Goal: Transaction & Acquisition: Purchase product/service

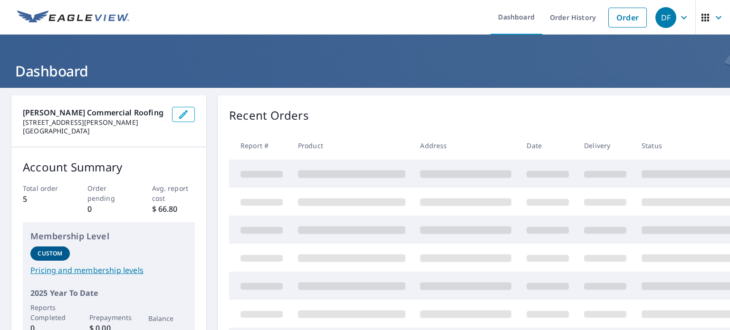
scroll to position [48, 0]
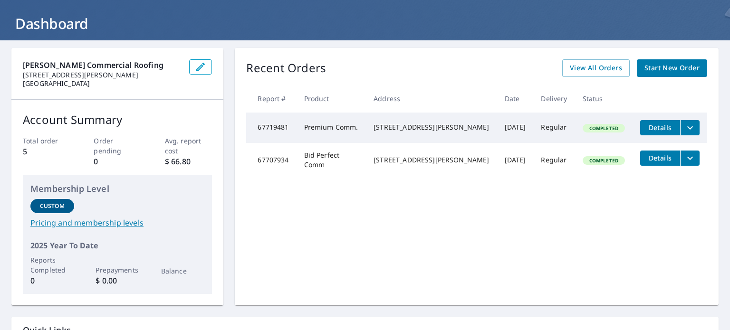
click at [665, 68] on span "Start New Order" at bounding box center [672, 68] width 55 height 12
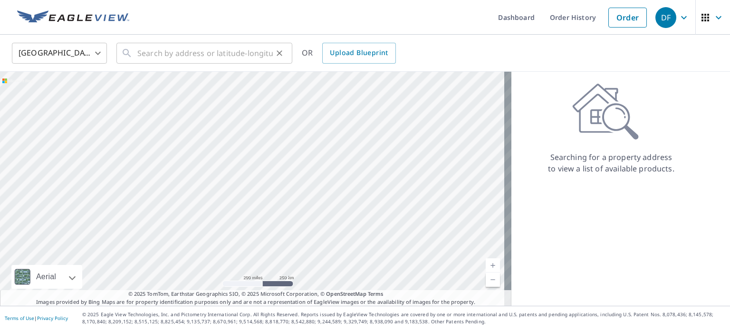
click at [137, 52] on div "​" at bounding box center [204, 53] width 176 height 21
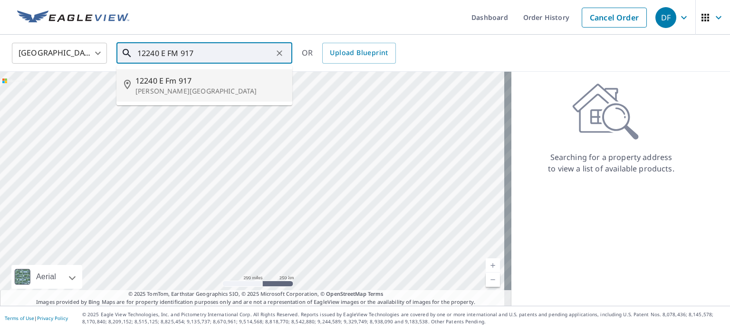
click at [150, 87] on p "[PERSON_NAME][GEOGRAPHIC_DATA]" at bounding box center [209, 92] width 149 height 10
type input "[STREET_ADDRESS][PERSON_NAME]"
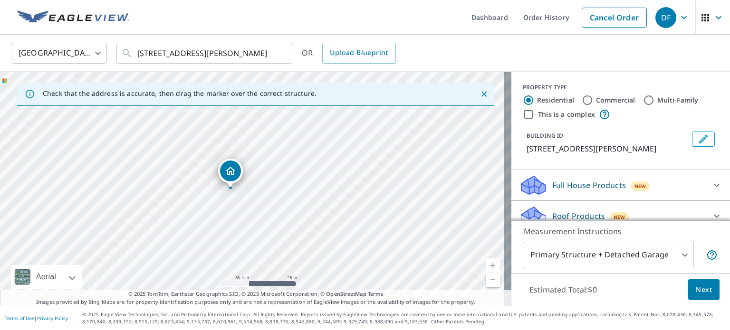
drag, startPoint x: 317, startPoint y: 201, endPoint x: 229, endPoint y: 177, distance: 91.0
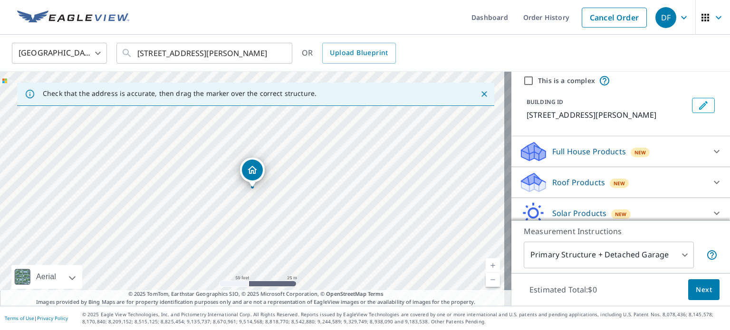
scroll to position [48, 0]
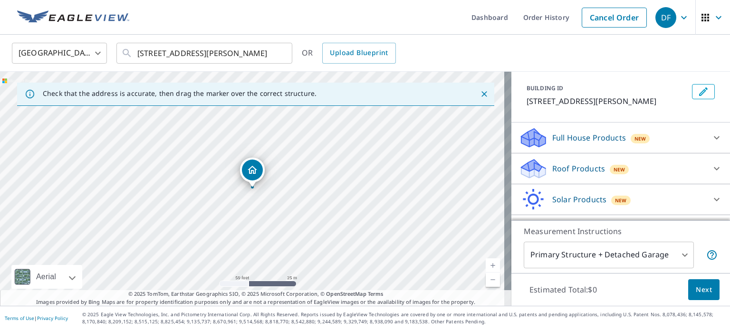
click at [714, 167] on icon at bounding box center [717, 168] width 6 height 3
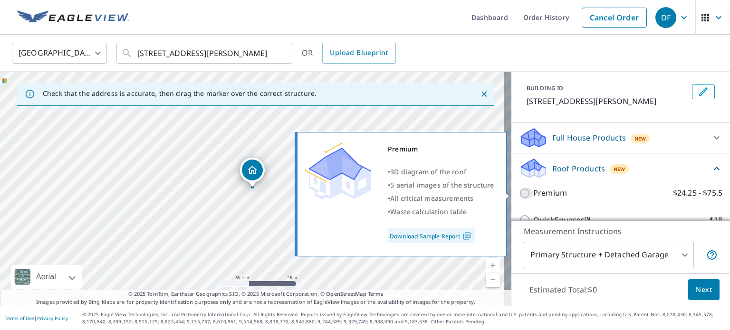
click at [519, 191] on input "Premium $24.25 - $75.5" at bounding box center [526, 193] width 14 height 11
checkbox input "true"
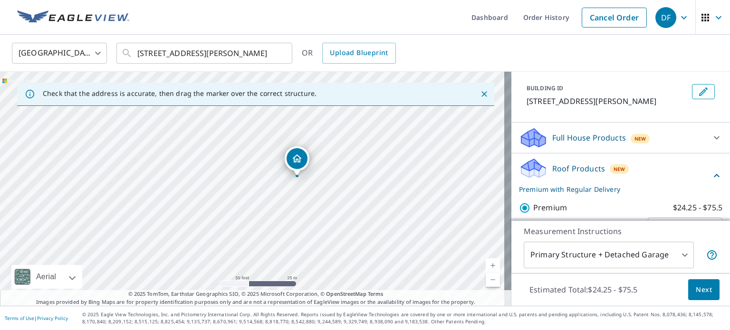
drag, startPoint x: 384, startPoint y: 168, endPoint x: 402, endPoint y: 165, distance: 18.2
click at [407, 165] on div "[STREET_ADDRESS][PERSON_NAME]" at bounding box center [256, 189] width 512 height 234
drag, startPoint x: 297, startPoint y: 168, endPoint x: 299, endPoint y: 174, distance: 6.8
click at [676, 254] on body "DF DF Dashboard Order History Cancel Order DF [GEOGRAPHIC_DATA] [GEOGRAPHIC_DAT…" at bounding box center [365, 165] width 730 height 330
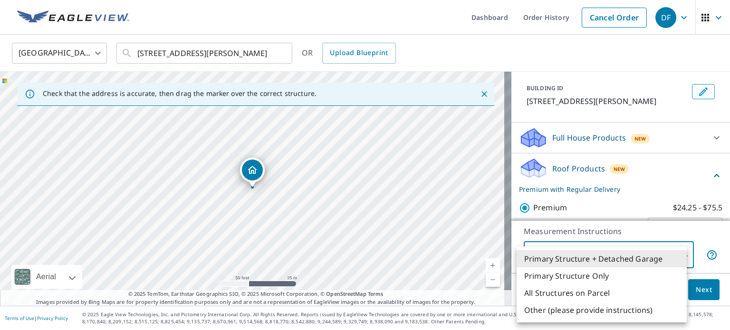
click at [571, 277] on li "Primary Structure Only" at bounding box center [602, 276] width 170 height 17
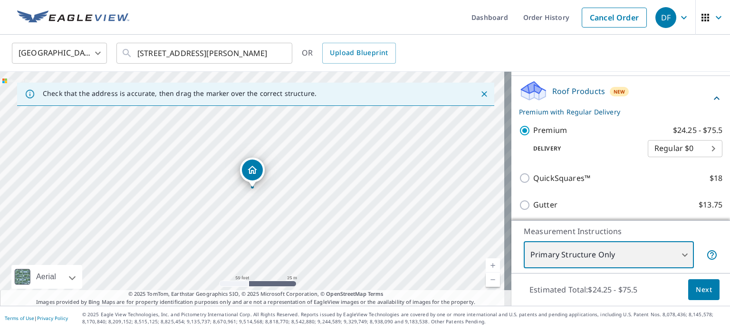
scroll to position [95, 0]
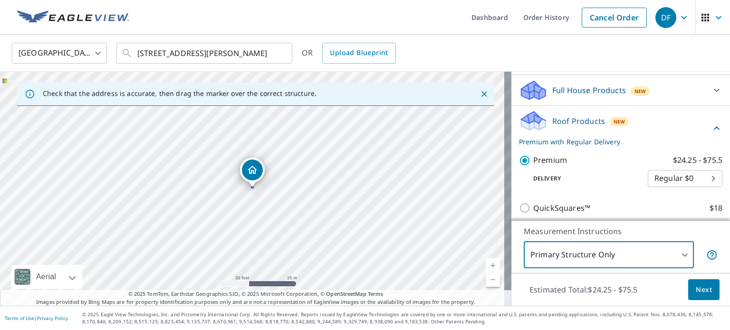
click at [482, 93] on icon "Close" at bounding box center [485, 94] width 6 height 6
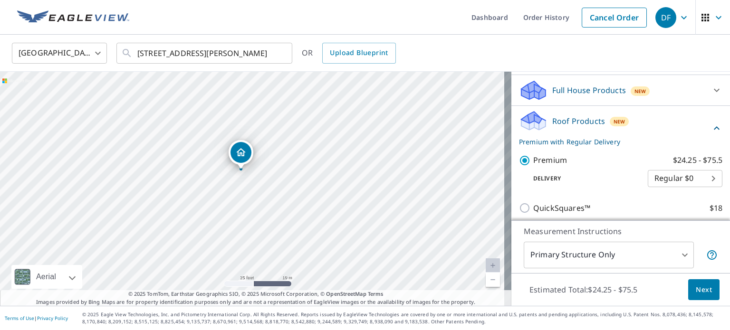
drag, startPoint x: 264, startPoint y: 186, endPoint x: 272, endPoint y: 136, distance: 50.0
click at [272, 136] on div "[STREET_ADDRESS][PERSON_NAME]" at bounding box center [256, 189] width 512 height 234
drag, startPoint x: 263, startPoint y: 172, endPoint x: 262, endPoint y: 180, distance: 8.1
click at [262, 180] on div "[STREET_ADDRESS][PERSON_NAME]" at bounding box center [256, 189] width 512 height 234
click at [676, 254] on body "DF DF Dashboard Order History Cancel Order DF [GEOGRAPHIC_DATA] [GEOGRAPHIC_DAT…" at bounding box center [365, 165] width 730 height 330
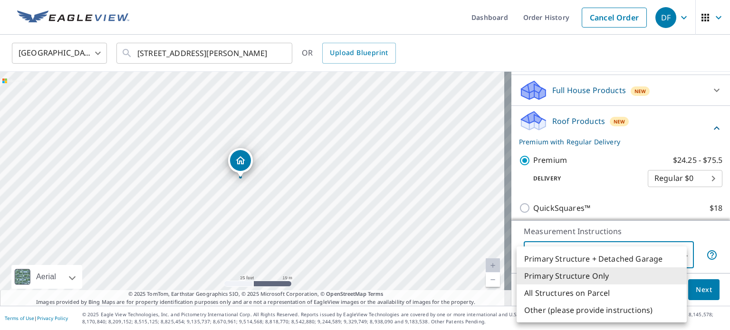
click at [570, 261] on li "Primary Structure + Detached Garage" at bounding box center [602, 259] width 170 height 17
type input "1"
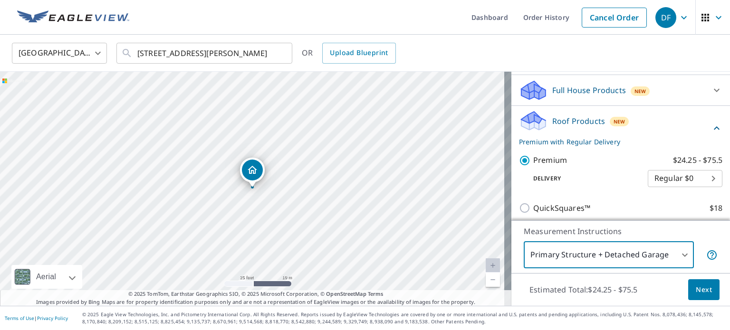
click at [679, 256] on body "DF DF Dashboard Order History Cancel Order DF [GEOGRAPHIC_DATA] [GEOGRAPHIC_DAT…" at bounding box center [365, 165] width 730 height 330
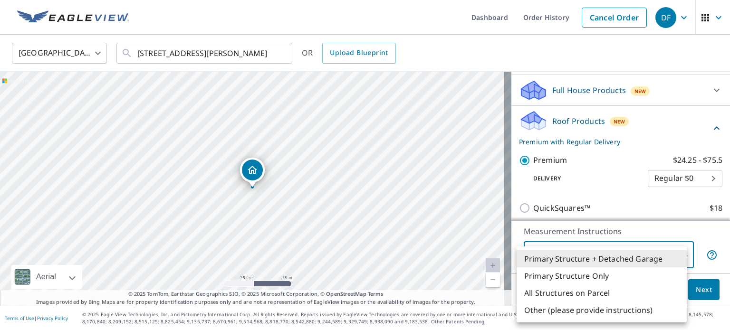
click at [612, 257] on li "Primary Structure + Detached Garage" at bounding box center [602, 259] width 170 height 17
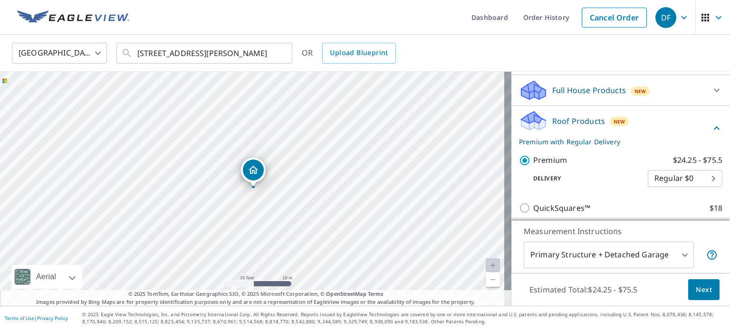
drag, startPoint x: 259, startPoint y: 184, endPoint x: 264, endPoint y: 184, distance: 5.3
drag, startPoint x: 330, startPoint y: 202, endPoint x: 317, endPoint y: 194, distance: 15.7
click at [317, 194] on div "[STREET_ADDRESS][PERSON_NAME]" at bounding box center [256, 189] width 512 height 234
drag, startPoint x: 242, startPoint y: 167, endPoint x: 252, endPoint y: 201, distance: 35.5
drag, startPoint x: 249, startPoint y: 174, endPoint x: 236, endPoint y: 137, distance: 39.1
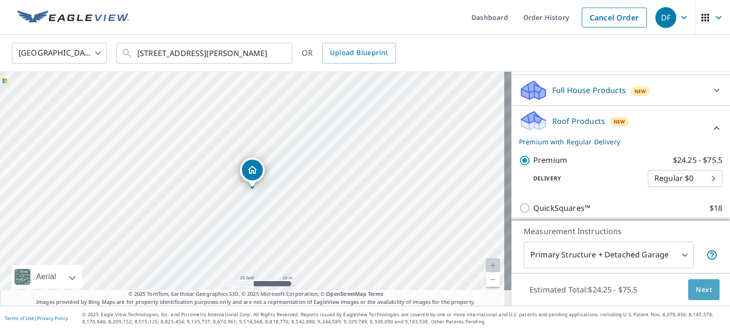
click at [696, 289] on span "Next" at bounding box center [704, 290] width 16 height 12
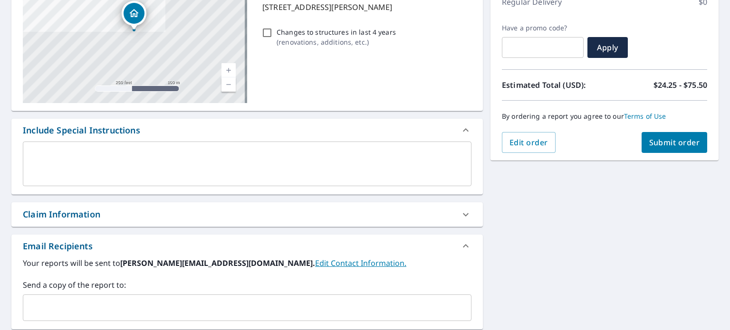
scroll to position [95, 0]
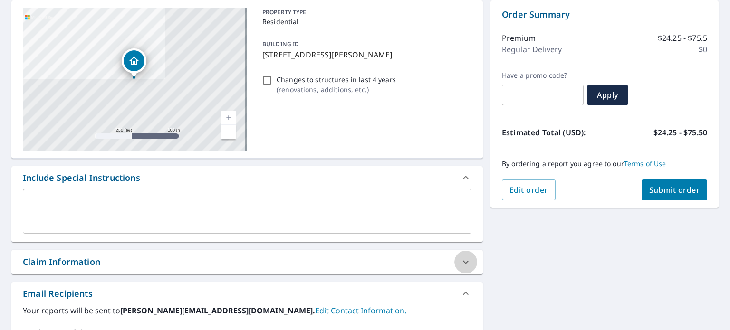
click at [461, 260] on icon at bounding box center [465, 262] width 11 height 11
checkbox input "true"
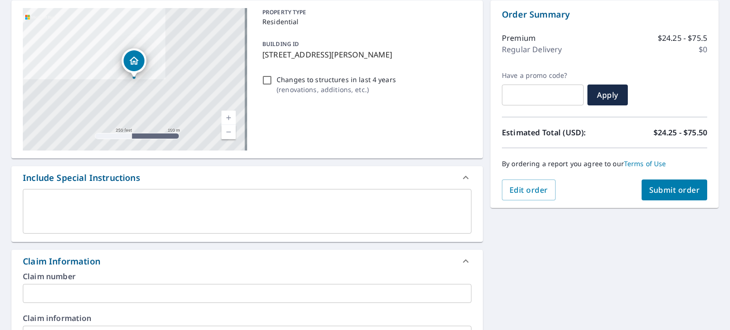
click at [48, 195] on div "x ​" at bounding box center [247, 211] width 449 height 45
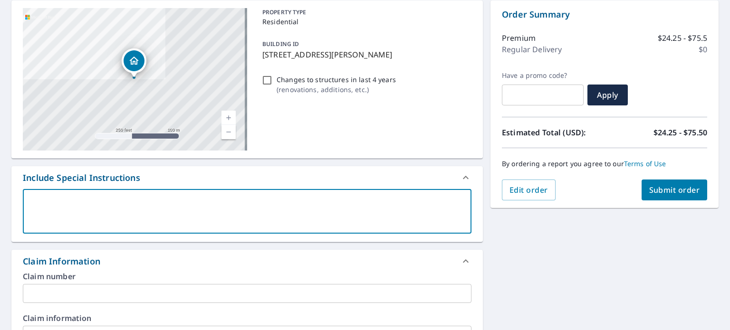
type textarea "P"
type textarea "x"
checkbox input "true"
type textarea "Pl"
type textarea "x"
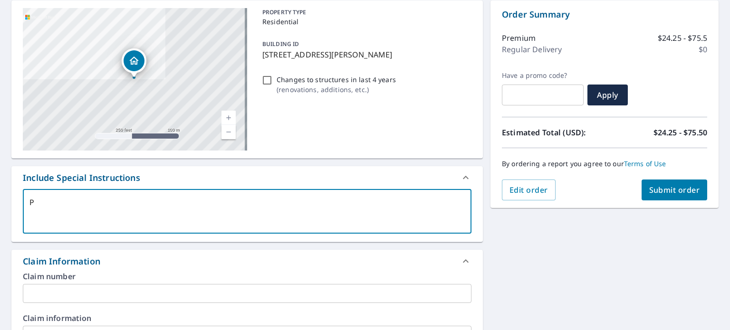
checkbox input "true"
type textarea "Ple"
type textarea "x"
checkbox input "true"
type textarea "Plea"
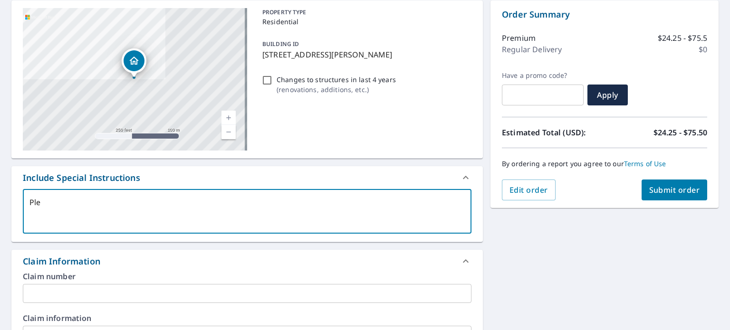
type textarea "x"
checkbox input "true"
type textarea "Pleas"
type textarea "x"
checkbox input "true"
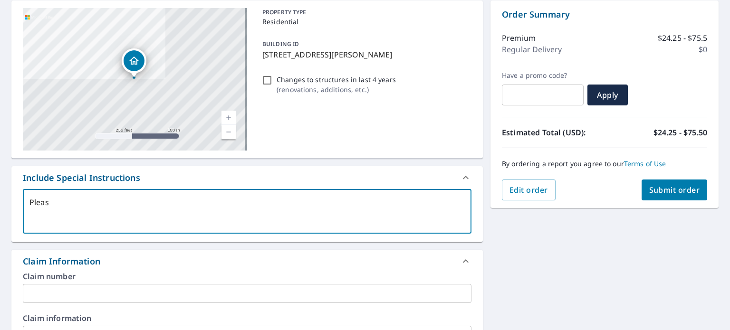
type textarea "Please"
type textarea "x"
checkbox input "true"
type textarea "Please"
type textarea "x"
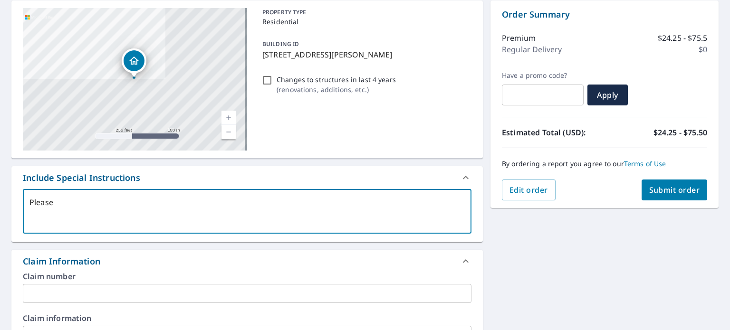
checkbox input "true"
type textarea "Please i"
type textarea "x"
checkbox input "true"
type textarea "Please in"
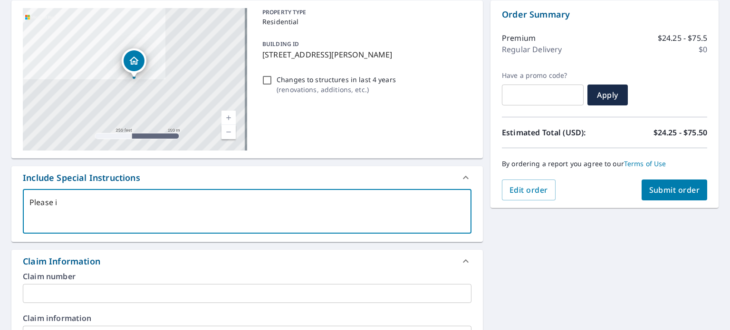
type textarea "x"
checkbox input "true"
type textarea "Please inc"
type textarea "x"
checkbox input "true"
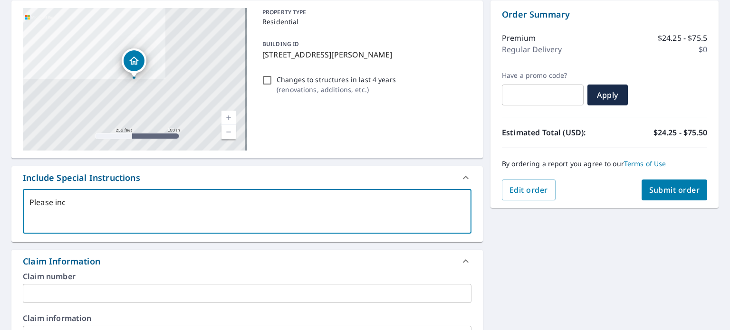
type textarea "Please incl"
type textarea "x"
checkbox input "true"
type textarea "Please inclu"
type textarea "x"
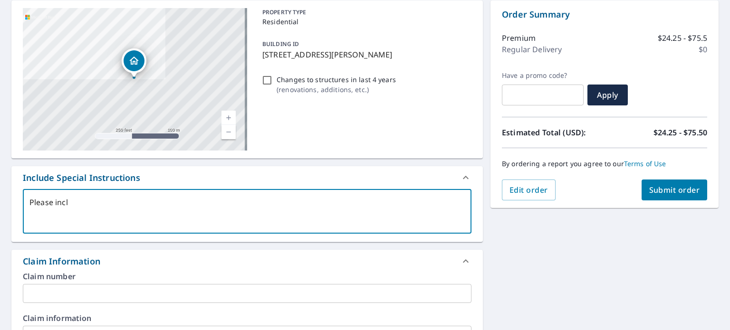
checkbox input "true"
type textarea "Please includ"
type textarea "x"
checkbox input "true"
type textarea "Please include"
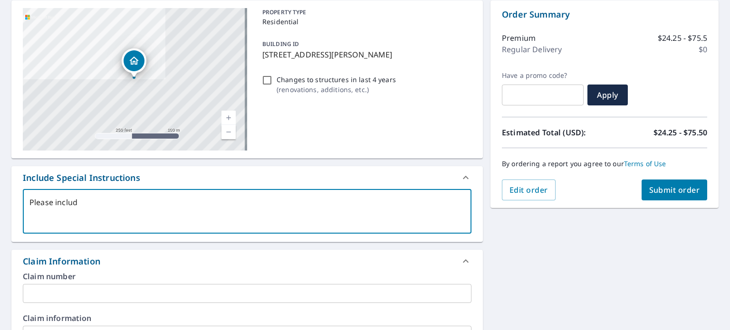
type textarea "x"
checkbox input "true"
type textarea "Please include"
type textarea "x"
checkbox input "true"
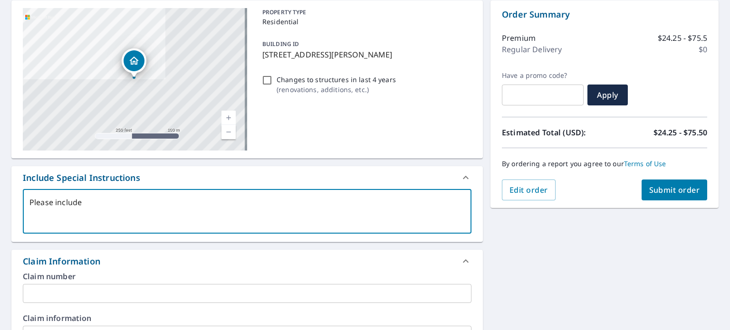
type textarea "Please include c"
type textarea "x"
checkbox input "true"
type textarea "Please include ca"
type textarea "x"
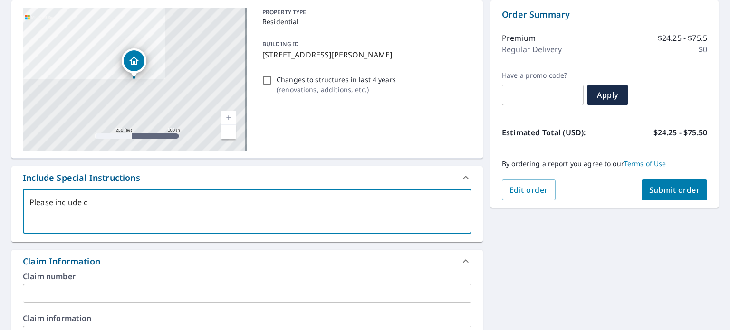
checkbox input "true"
type textarea "Please include car"
type textarea "x"
checkbox input "true"
type textarea "Please include car"
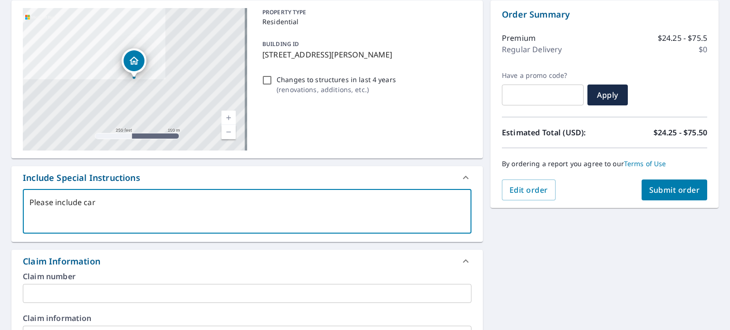
type textarea "x"
checkbox input "true"
type textarea "Please include car p"
type textarea "x"
checkbox input "true"
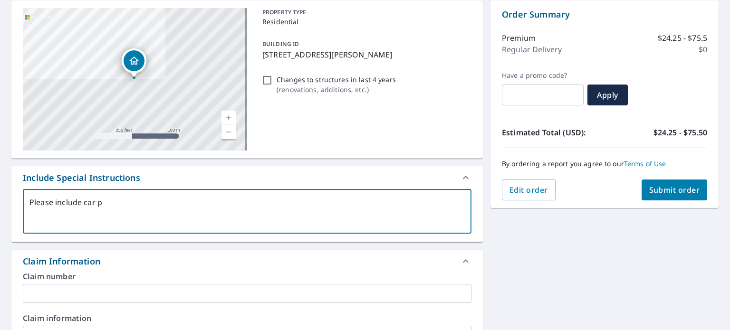
type textarea "Please include car po"
type textarea "x"
checkbox input "true"
type textarea "Please include car por"
type textarea "x"
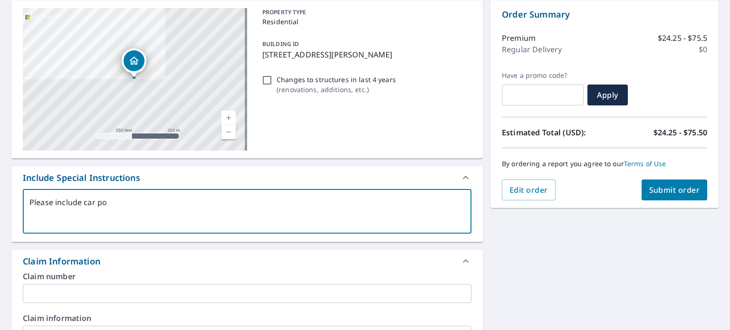
checkbox input "true"
type textarea "Please include car port"
type textarea "x"
checkbox input "true"
type textarea "Please include car ports"
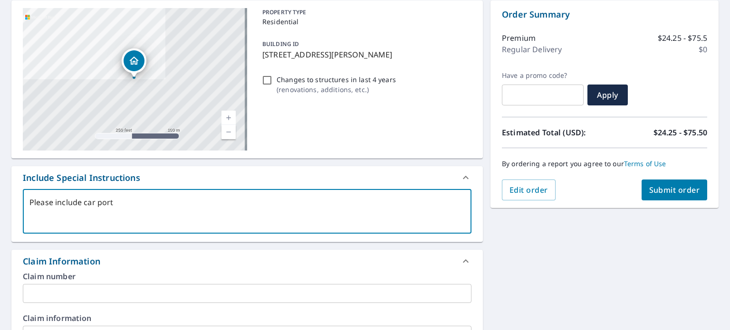
type textarea "x"
checkbox input "true"
type textarea "Please include car port"
type textarea "x"
checkbox input "true"
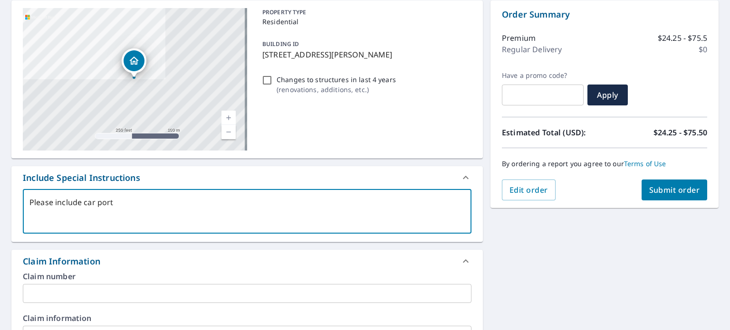
type textarea "Please include car por"
type textarea "x"
checkbox input "true"
type textarea "Please include car po"
type textarea "x"
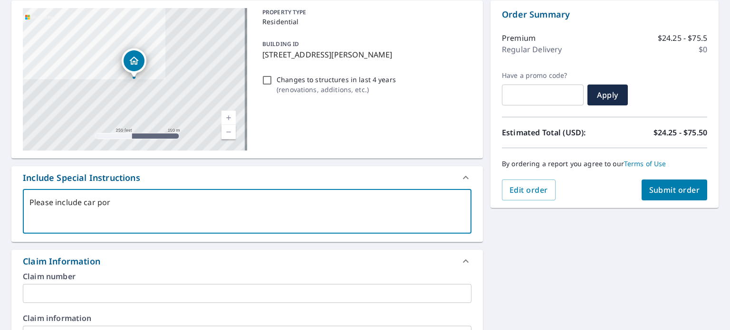
checkbox input "true"
type textarea "Please include car p"
type textarea "x"
checkbox input "true"
type textarea "Please include car"
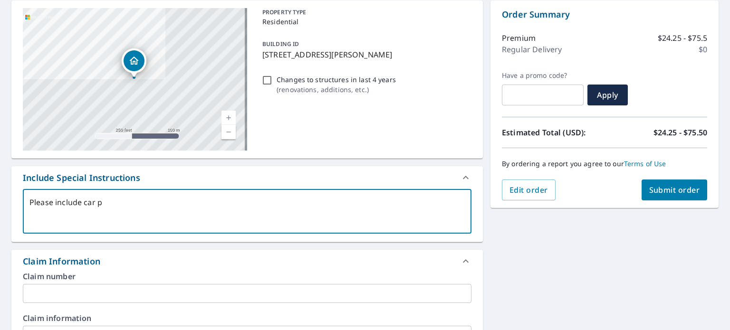
type textarea "x"
checkbox input "true"
type textarea "Please include car"
type textarea "x"
checkbox input "true"
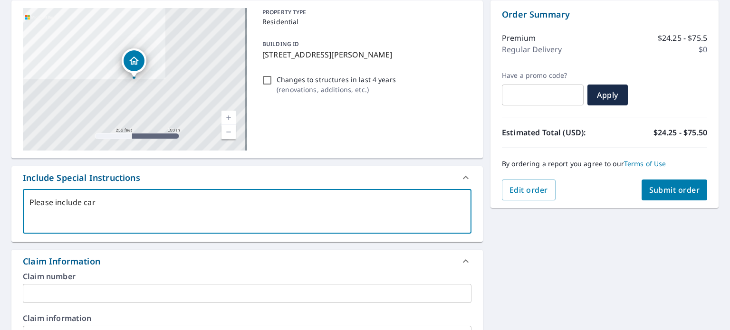
type textarea "Please include carp"
type textarea "x"
checkbox input "true"
type textarea "Please include carpo"
type textarea "x"
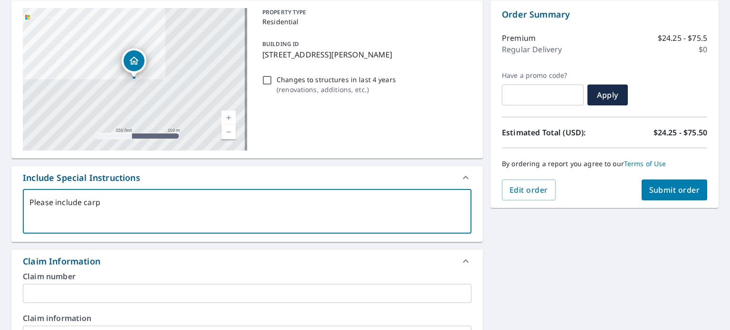
checkbox input "true"
type textarea "Please include carpor"
type textarea "x"
checkbox input "true"
type textarea "Please include carport"
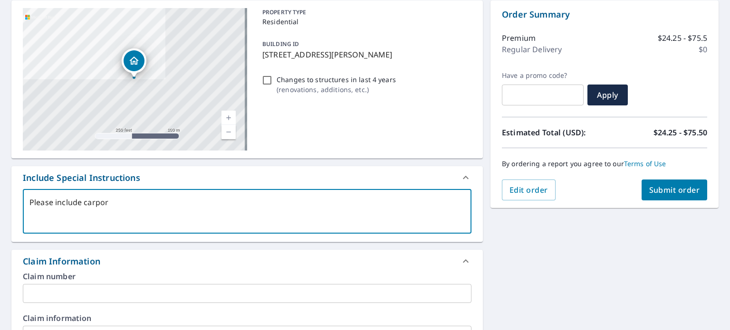
type textarea "x"
checkbox input "true"
type textarea "Please include carports"
type textarea "x"
checkbox input "true"
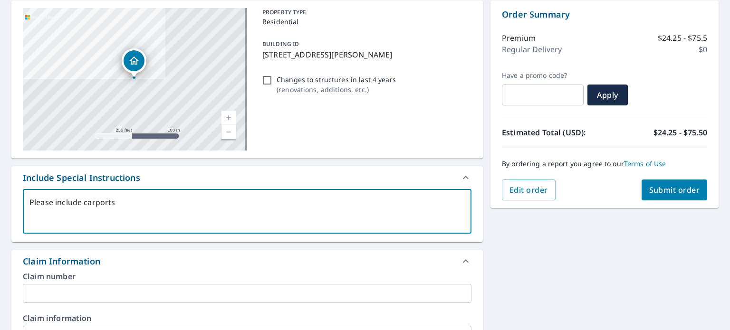
type textarea "Please include carports"
type textarea "x"
checkbox input "true"
type textarea "Please include carports b"
type textarea "x"
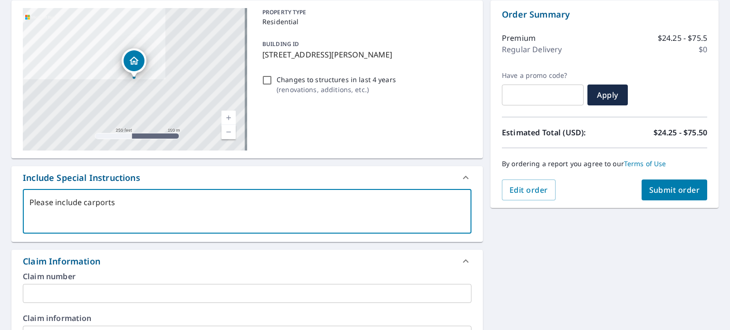
checkbox input "true"
type textarea "Please include carports be"
type textarea "x"
checkbox input "true"
type textarea "Please include carports bes"
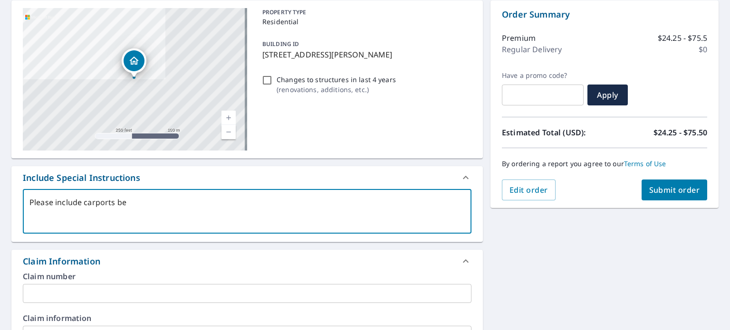
type textarea "x"
checkbox input "true"
type textarea "Please include carports besi"
type textarea "x"
checkbox input "true"
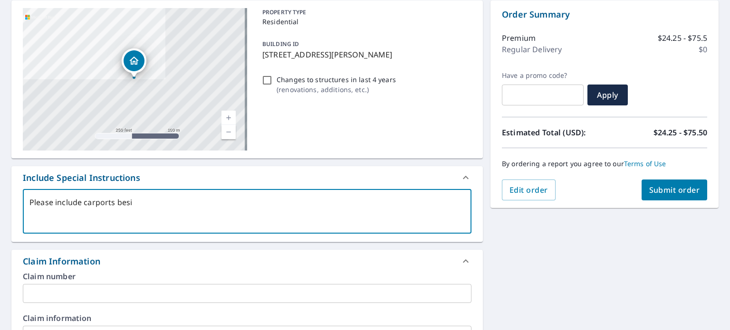
type textarea "Please include carports besid"
type textarea "x"
checkbox input "true"
type textarea "Please include carports beside"
type textarea "x"
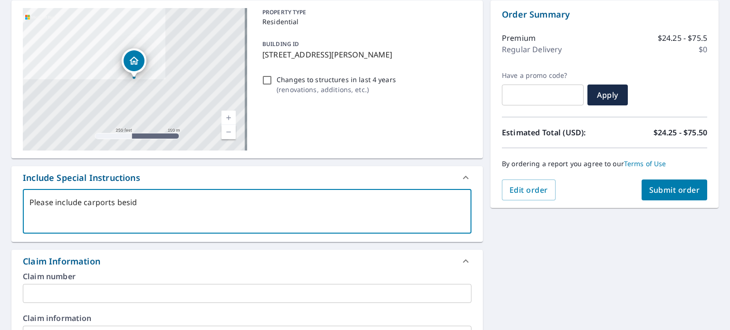
checkbox input "true"
type textarea "Please include carports beside"
type textarea "x"
checkbox input "true"
type textarea "Please include carports beside b"
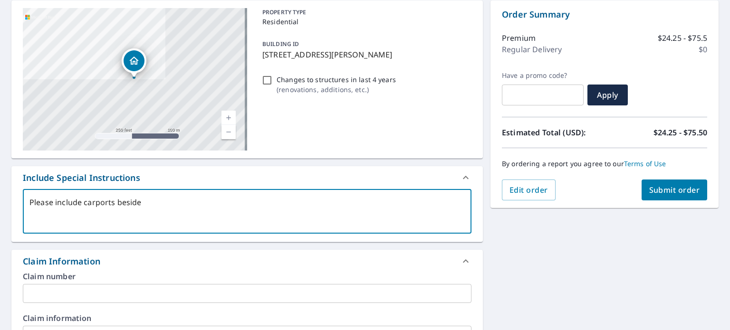
type textarea "x"
checkbox input "true"
type textarea "Please include carports beside bu"
type textarea "x"
checkbox input "true"
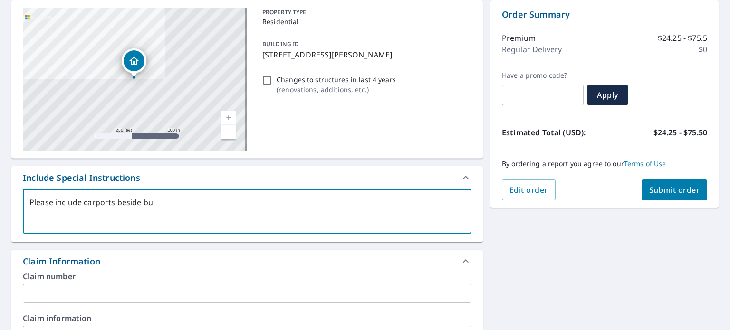
type textarea "Please include carports beside [PERSON_NAME]"
type textarea "x"
checkbox input "true"
type textarea "Please include carports beside buil"
type textarea "x"
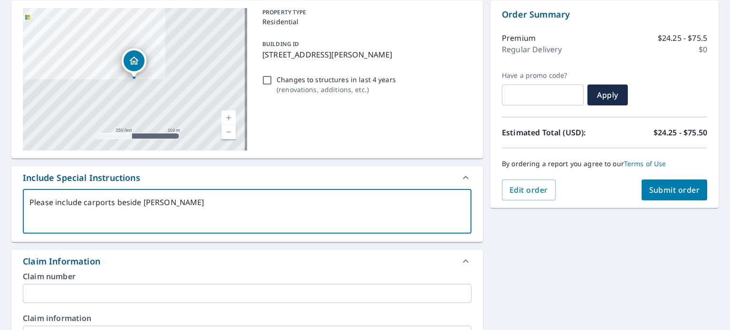
checkbox input "true"
type textarea "Please include carports beside build"
type textarea "x"
checkbox input "true"
type textarea "Please include carports beside buildi"
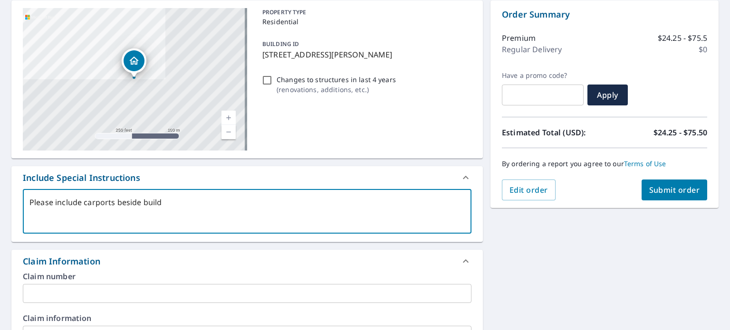
type textarea "x"
checkbox input "true"
type textarea "Please include carports beside buildin"
type textarea "x"
checkbox input "true"
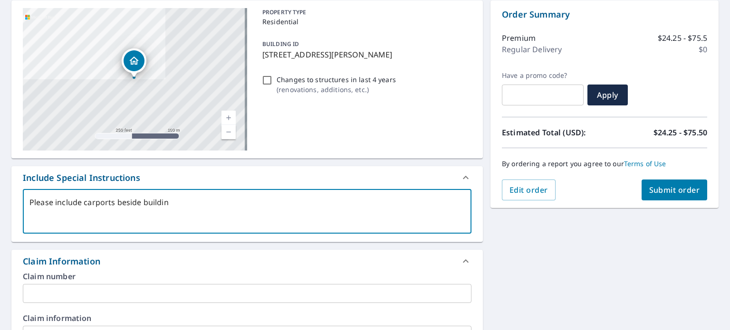
type textarea "Please include carports beside building"
type textarea "x"
checkbox input "true"
type textarea "Please include carports beside buildin"
type textarea "x"
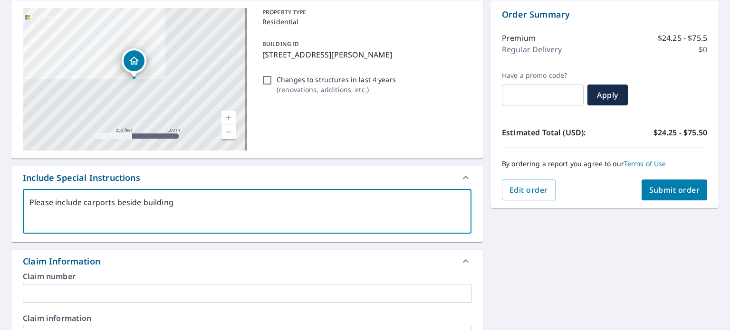
checkbox input "true"
type textarea "Please include carports beside buildi"
type textarea "x"
checkbox input "true"
type textarea "Please include carports beside build"
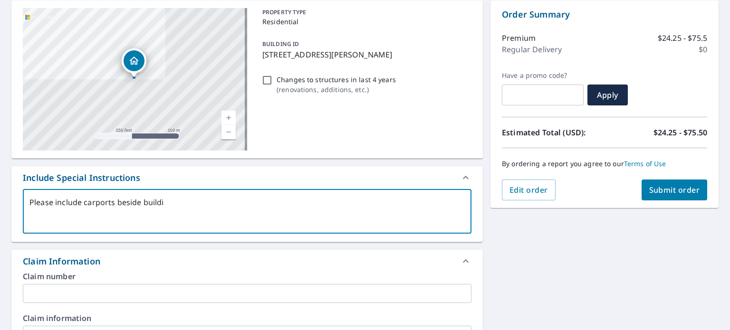
type textarea "x"
checkbox input "true"
type textarea "Please include carports beside bu"
type textarea "x"
checkbox input "true"
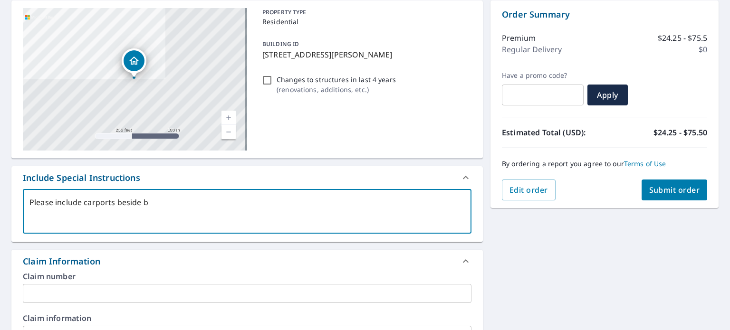
type textarea "Please include carports beside"
type textarea "x"
checkbox input "true"
type textarea "Please include carports beside o"
type textarea "x"
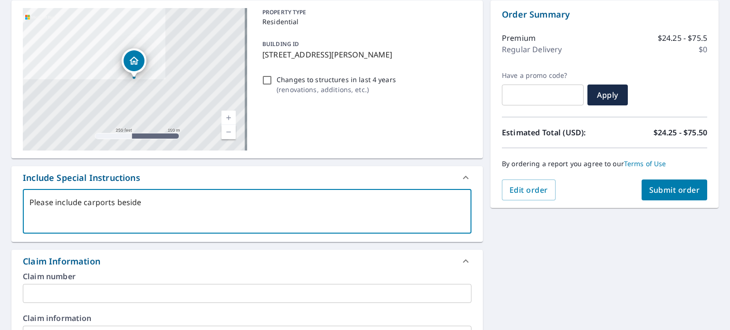
checkbox input "true"
type textarea "Please include carports beside of"
type textarea "x"
checkbox input "true"
type textarea "Please include carports beside off"
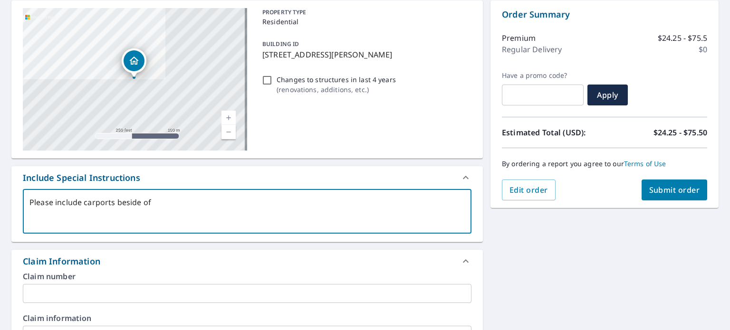
type textarea "x"
checkbox input "true"
type textarea "Please include carports beside offi"
type textarea "x"
checkbox input "true"
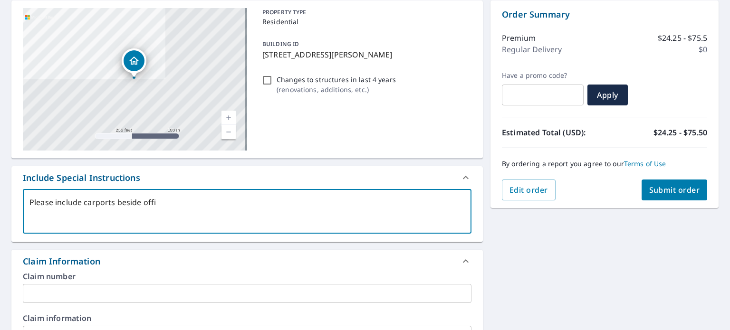
type textarea "Please include carports beside offic"
type textarea "x"
checkbox input "true"
type textarea "Please include carports beside office"
type textarea "x"
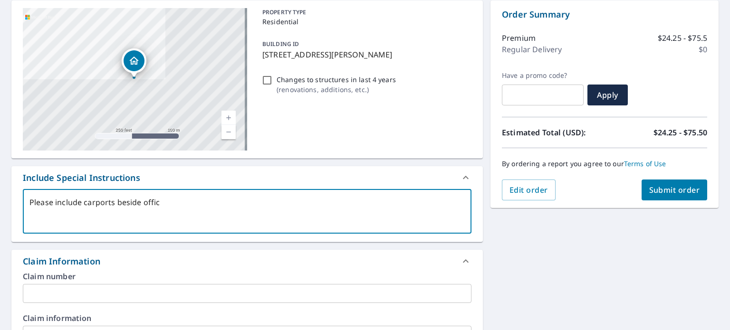
checkbox input "true"
type textarea "Please include carports beside office"
type textarea "x"
checkbox input "true"
type textarea "Please include carports beside office b"
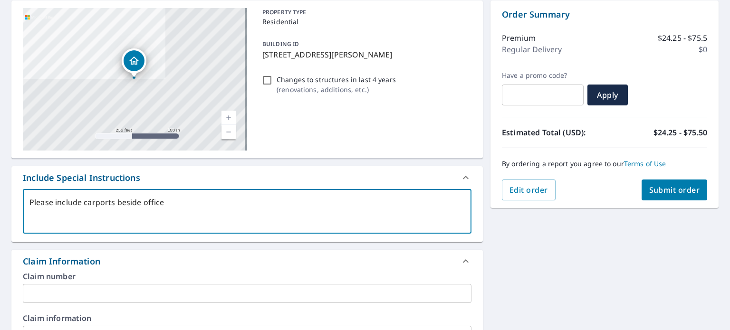
type textarea "x"
checkbox input "true"
type textarea "Please include carports beside office bu"
type textarea "x"
checkbox input "true"
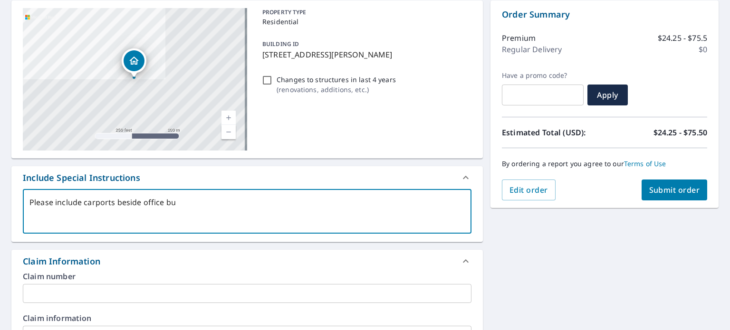
type textarea "Please include carports beside office [PERSON_NAME]"
click at [667, 188] on span "Submit order" at bounding box center [674, 190] width 51 height 10
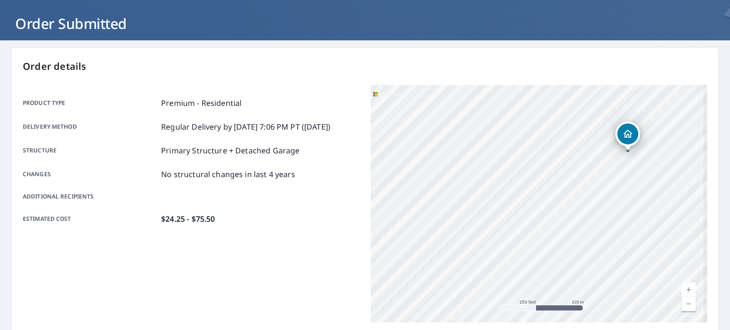
scroll to position [38, 0]
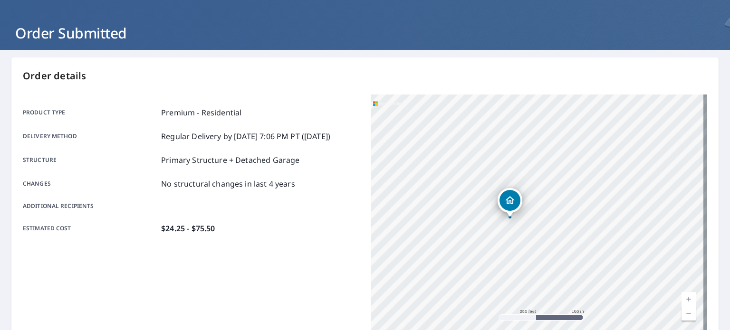
drag, startPoint x: 546, startPoint y: 146, endPoint x: 466, endPoint y: 245, distance: 127.0
click at [466, 245] on div "[STREET_ADDRESS][PERSON_NAME]" at bounding box center [539, 214] width 337 height 238
drag, startPoint x: 449, startPoint y: 234, endPoint x: 490, endPoint y: 215, distance: 45.1
click at [490, 215] on div "[STREET_ADDRESS][PERSON_NAME]" at bounding box center [539, 214] width 337 height 238
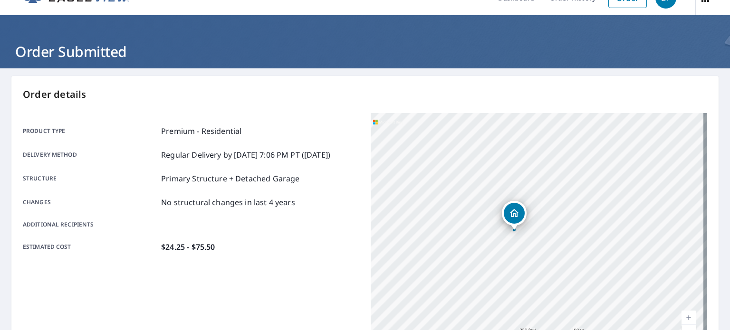
scroll to position [0, 0]
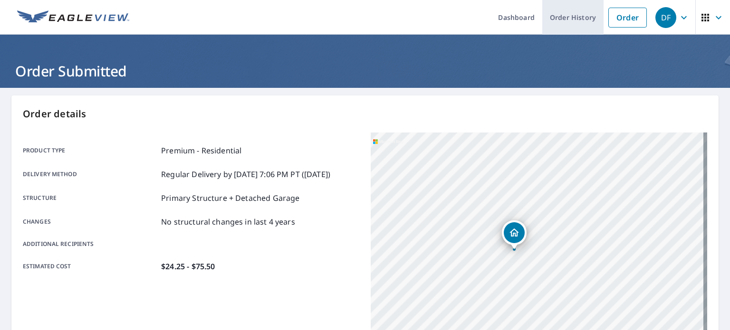
click at [562, 18] on link "Order History" at bounding box center [572, 17] width 61 height 35
